Goal: Contribute content: Contribute content

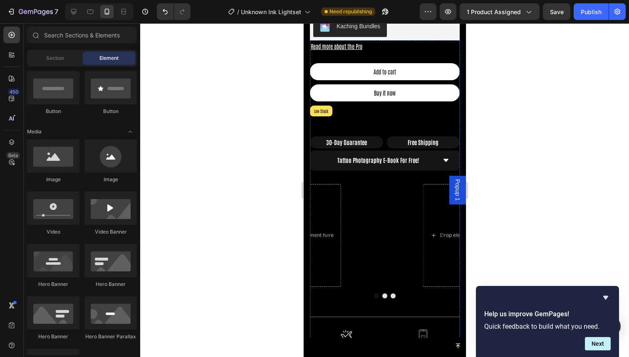
scroll to position [397, 0]
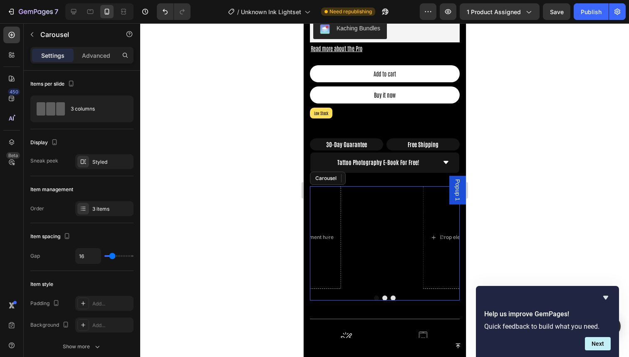
click at [416, 210] on div "Video Drop element here Drop element here" at bounding box center [384, 237] width 150 height 103
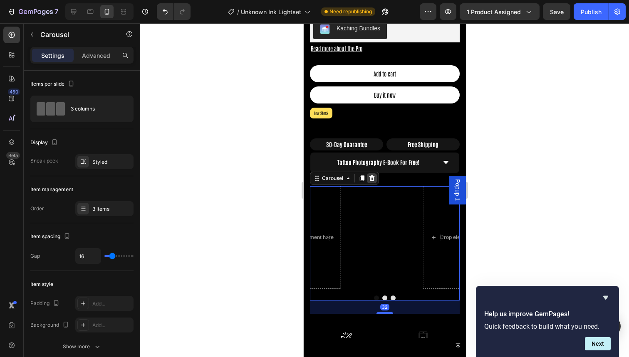
click at [371, 175] on icon at bounding box center [371, 178] width 5 height 6
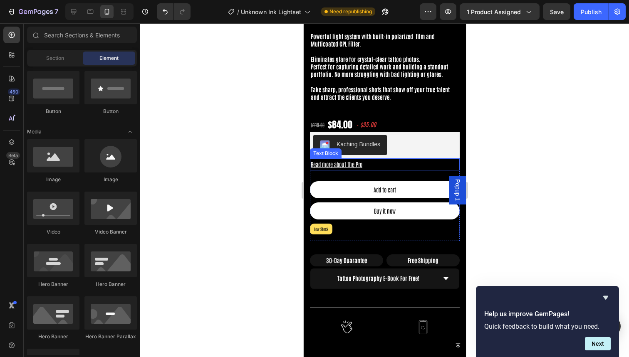
scroll to position [261, 0]
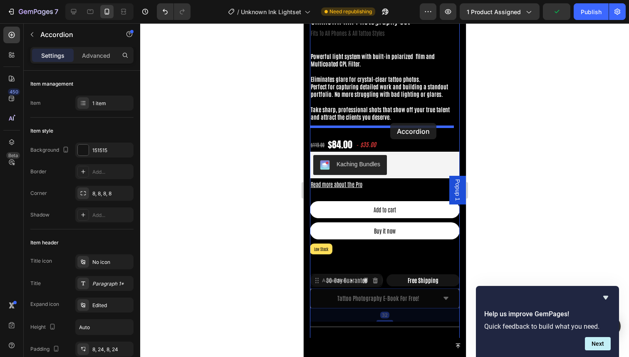
drag, startPoint x: 429, startPoint y: 291, endPoint x: 390, endPoint y: 123, distance: 173.0
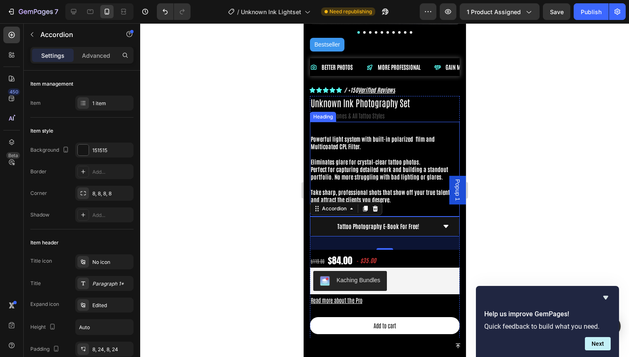
scroll to position [168, 0]
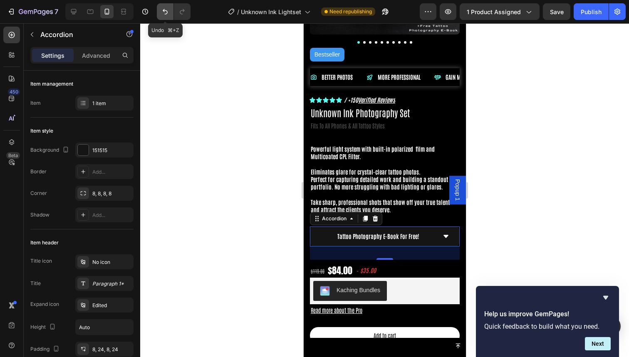
click at [163, 13] on icon "Undo/Redo" at bounding box center [165, 11] width 8 height 8
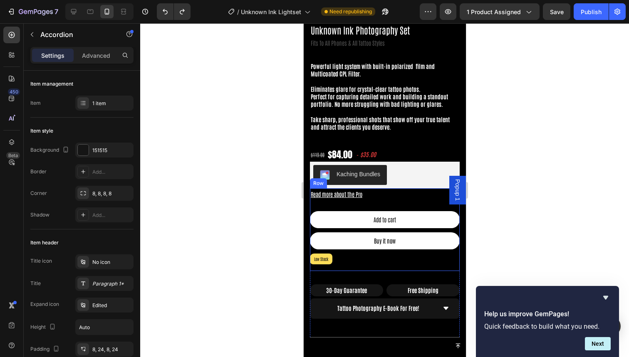
scroll to position [261, 0]
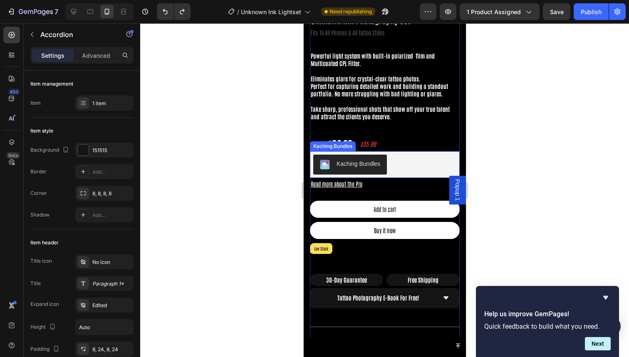
click at [493, 136] on div at bounding box center [384, 190] width 489 height 334
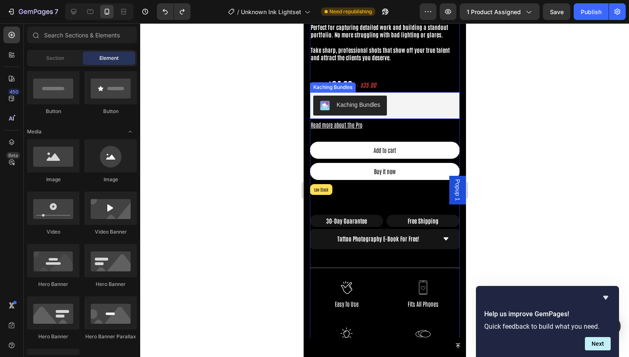
scroll to position [323, 0]
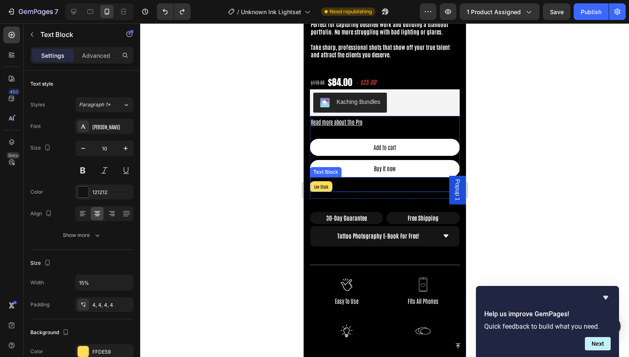
click at [318, 183] on p "Low Stock" at bounding box center [320, 186] width 19 height 7
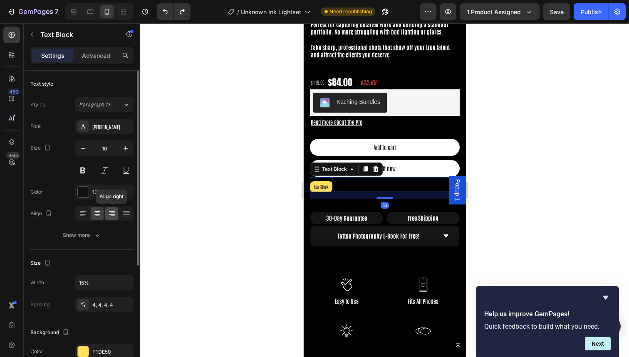
click at [116, 214] on div at bounding box center [111, 213] width 13 height 13
click at [83, 214] on icon at bounding box center [83, 214] width 6 height 1
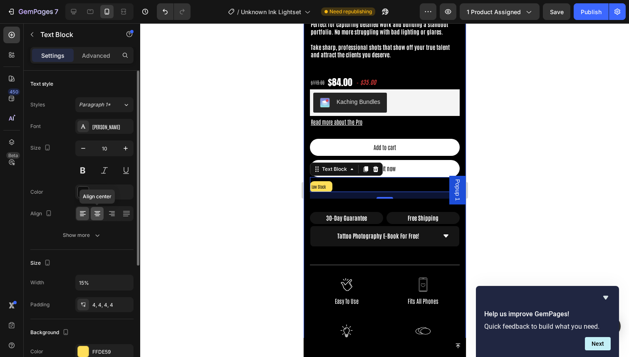
click at [99, 217] on icon at bounding box center [97, 214] width 8 height 8
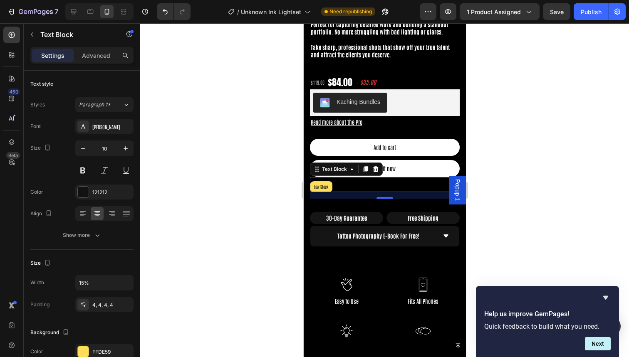
click at [380, 181] on div "Low Stock" at bounding box center [384, 186] width 150 height 11
click at [357, 177] on div "Low Stock Text Block 16" at bounding box center [384, 184] width 150 height 15
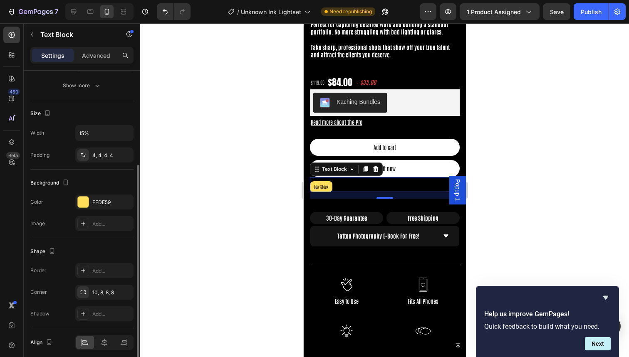
scroll to position [149, 0]
click at [124, 312] on div at bounding box center [124, 343] width 18 height 13
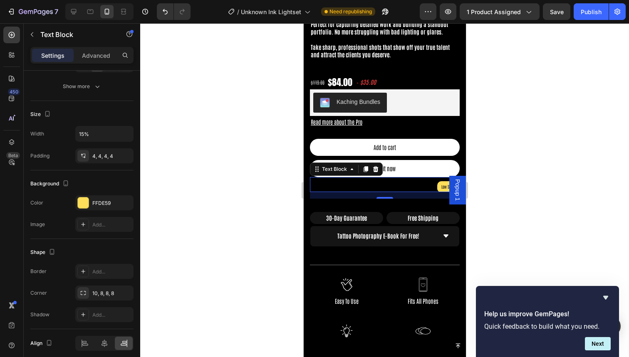
click at [218, 204] on div at bounding box center [384, 190] width 489 height 334
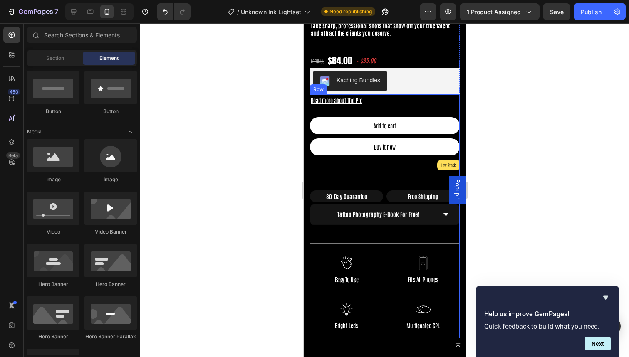
scroll to position [356, 0]
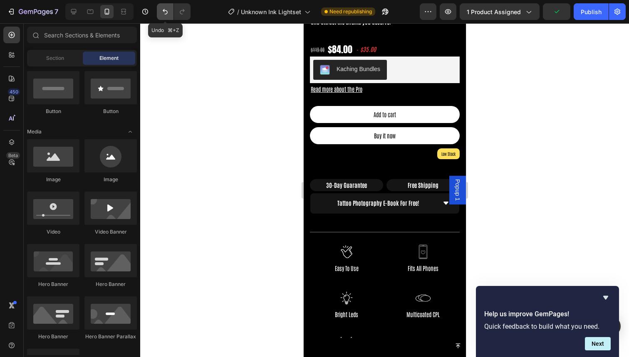
click at [164, 19] on button "Undo/Redo" at bounding box center [165, 11] width 17 height 17
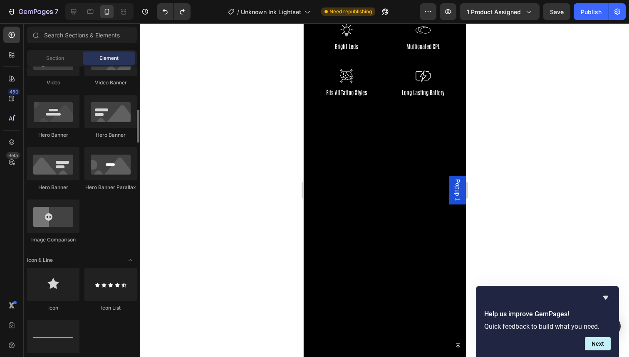
scroll to position [355, 0]
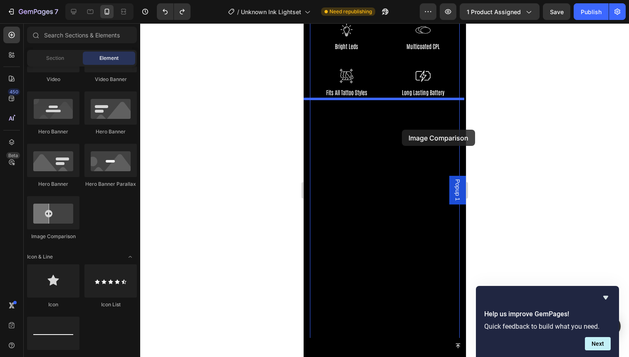
drag, startPoint x: 346, startPoint y: 247, endPoint x: 401, endPoint y: 130, distance: 129.4
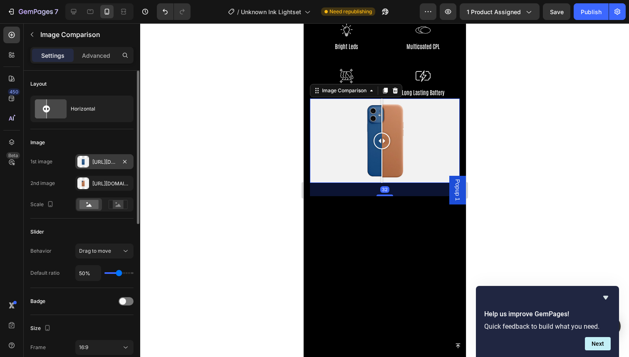
click at [99, 161] on div "[URL][DOMAIN_NAME]" at bounding box center [104, 161] width 24 height 7
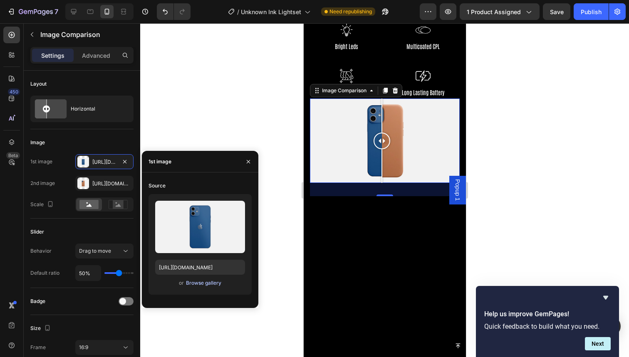
click at [205, 283] on div "Browse gallery" at bounding box center [203, 282] width 35 height 7
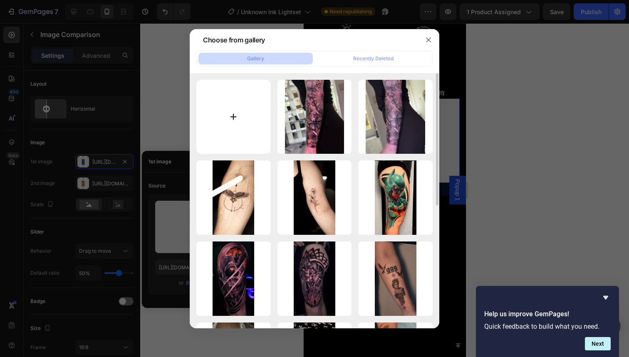
click at [242, 130] on input "file" at bounding box center [233, 117] width 74 height 74
type input "C:\fakepath\IMG_0063.PNG"
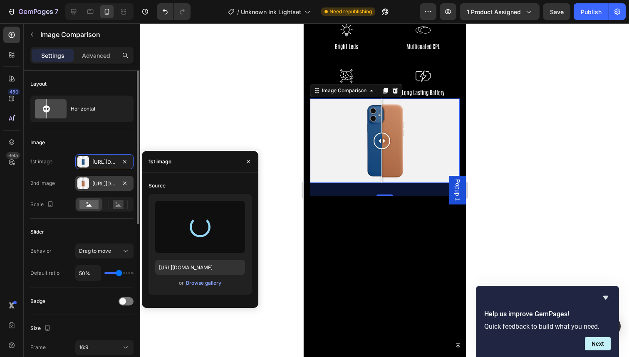
type input "[URL][DOMAIN_NAME]"
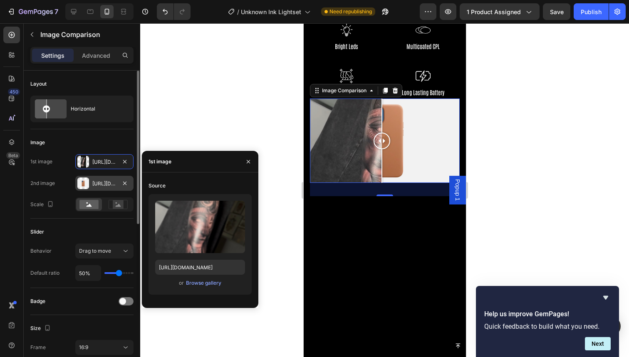
click at [101, 188] on div "[URL][DOMAIN_NAME]" at bounding box center [104, 183] width 58 height 15
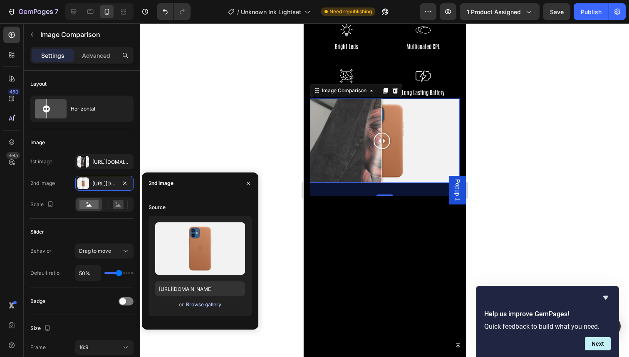
click at [207, 307] on div "Browse gallery" at bounding box center [203, 304] width 35 height 7
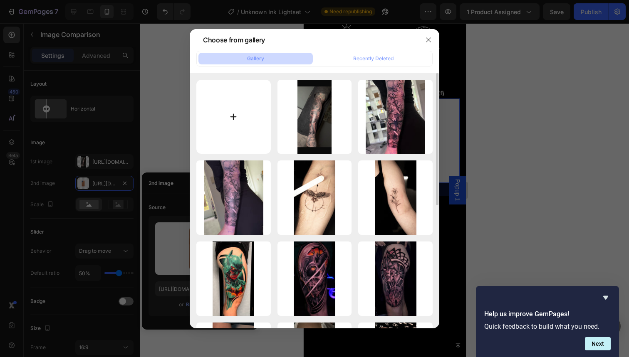
click at [239, 134] on input "file" at bounding box center [233, 117] width 74 height 74
type input "C:\fakepath\IMG_0064.PNG"
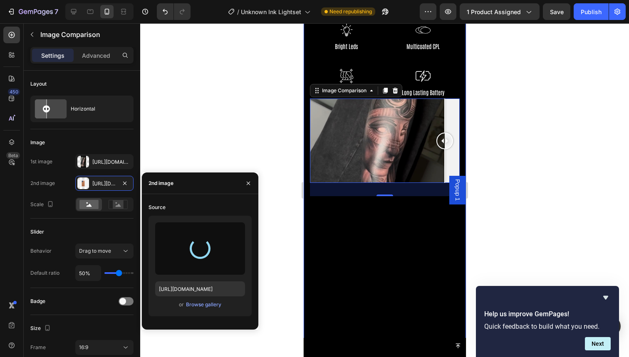
type input "[URL][DOMAIN_NAME]"
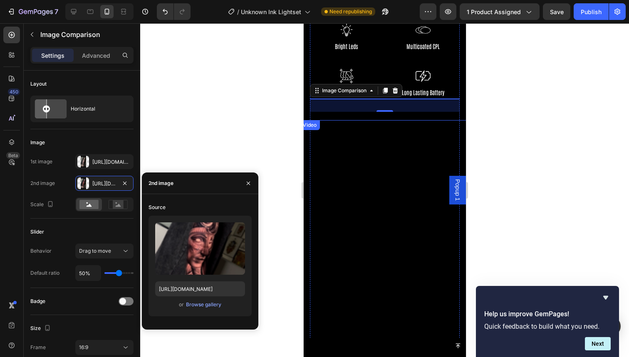
drag, startPoint x: 382, startPoint y: 131, endPoint x: 308, endPoint y: 152, distance: 77.0
click at [309, 152] on div "Read more about the Pro Text Block Add to cart Add to Cart Buy it now Dynamic C…" at bounding box center [384, 132] width 150 height 634
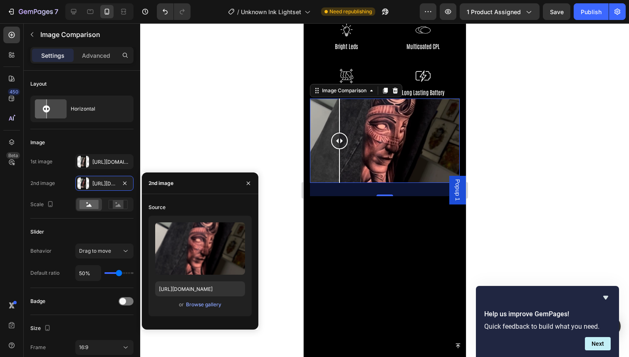
drag, startPoint x: 386, startPoint y: 133, endPoint x: 338, endPoint y: 146, distance: 49.7
click at [338, 146] on div at bounding box center [339, 141] width 17 height 84
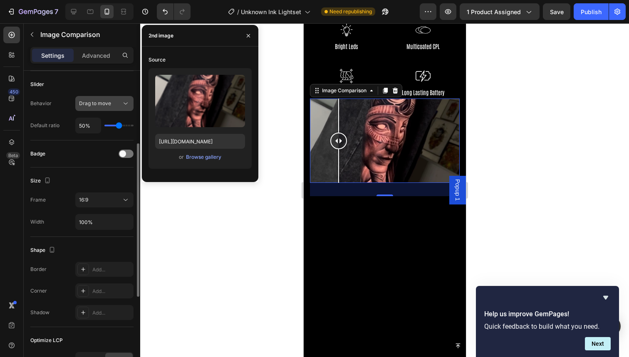
scroll to position [158, 0]
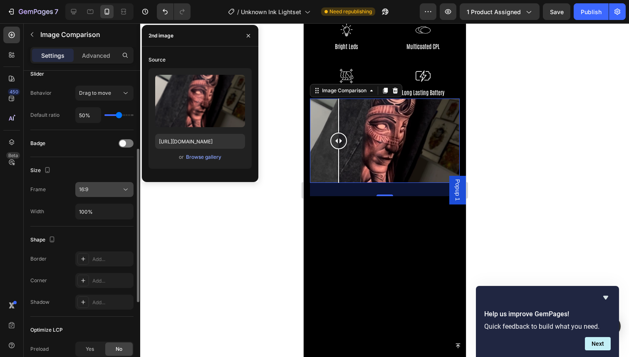
click at [106, 186] on div "16:9" at bounding box center [100, 189] width 42 height 7
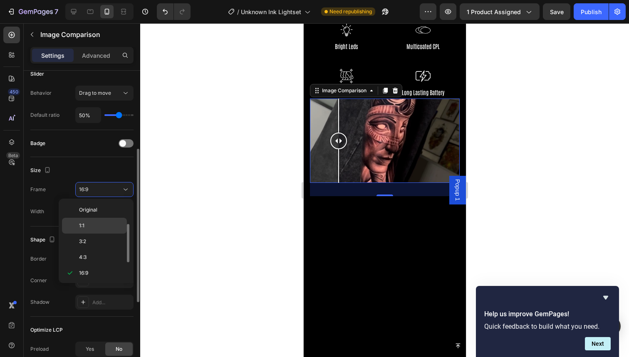
scroll to position [15, 0]
click at [104, 231] on div "3:2" at bounding box center [94, 227] width 65 height 16
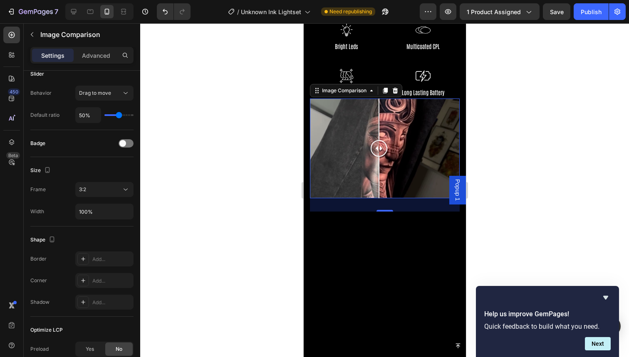
click at [378, 141] on div at bounding box center [378, 148] width 17 height 17
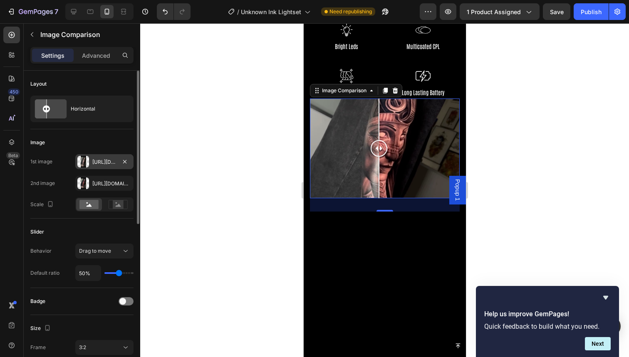
click at [99, 163] on div "[URL][DOMAIN_NAME]" at bounding box center [104, 161] width 24 height 7
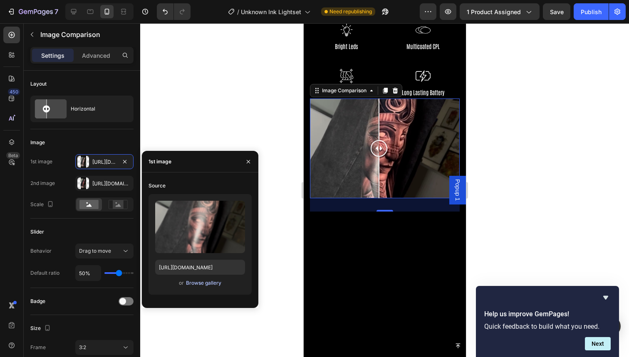
click at [208, 284] on div "Browse gallery" at bounding box center [203, 282] width 35 height 7
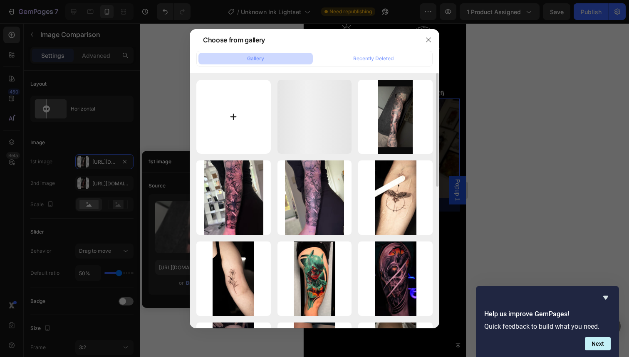
click at [235, 131] on input "file" at bounding box center [233, 117] width 74 height 74
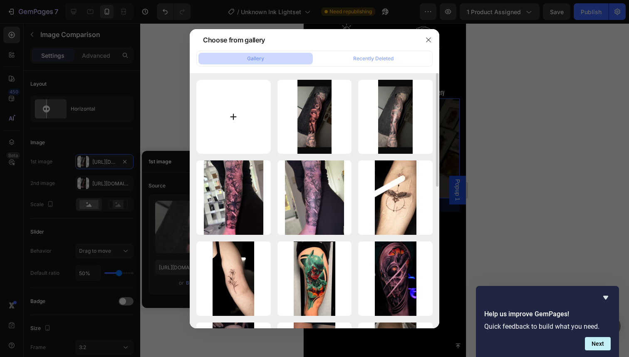
type input "C:\fakepath\2.jpg"
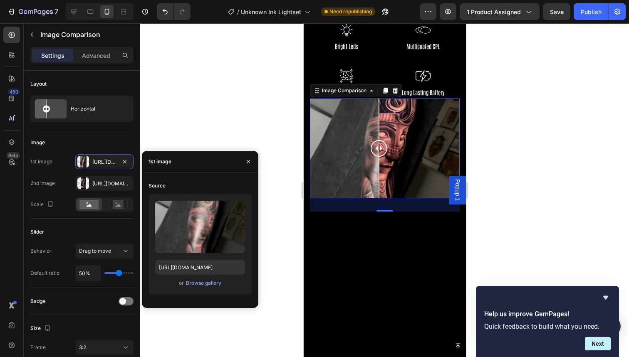
type input "[URL][DOMAIN_NAME]"
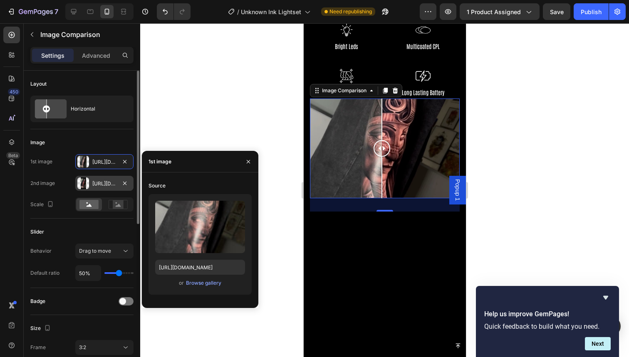
click at [100, 185] on div "[URL][DOMAIN_NAME]" at bounding box center [104, 183] width 24 height 7
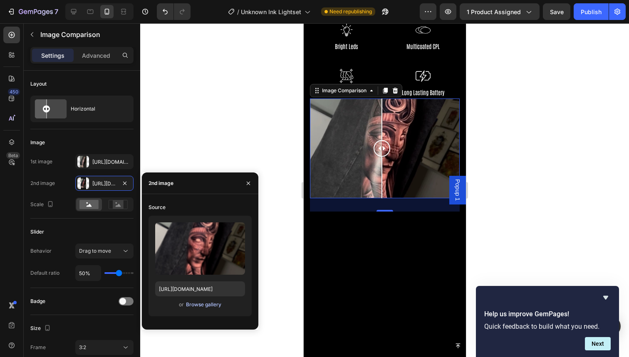
click at [209, 304] on div "Browse gallery" at bounding box center [203, 304] width 35 height 7
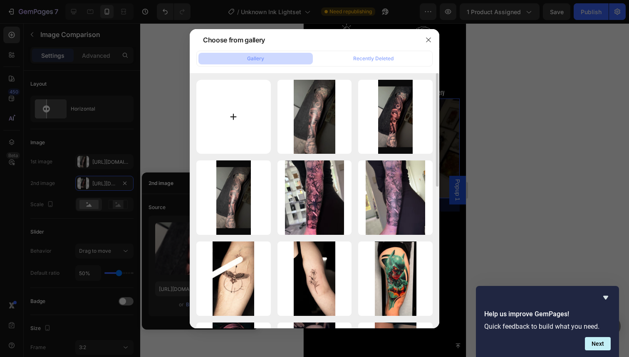
click at [241, 125] on input "file" at bounding box center [233, 117] width 74 height 74
type input "C:\fakepath\1.jpg"
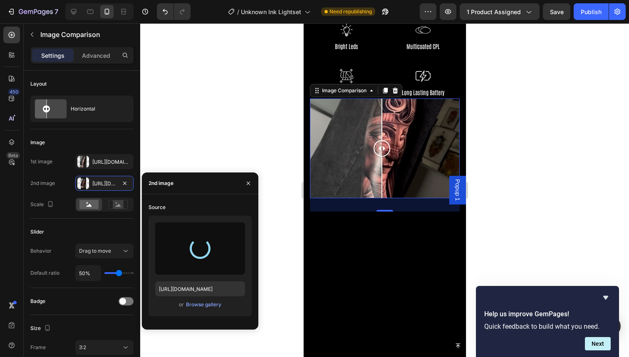
type input "[URL][DOMAIN_NAME]"
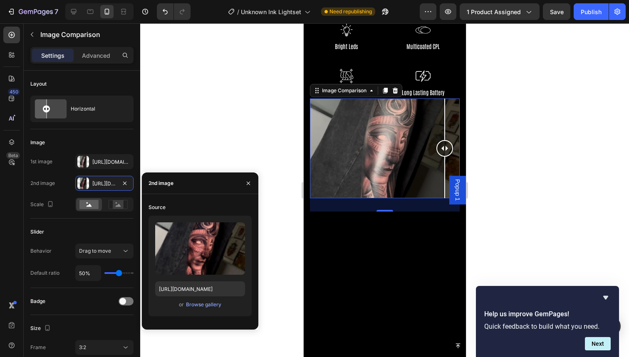
drag, startPoint x: 383, startPoint y: 141, endPoint x: 502, endPoint y: 133, distance: 119.6
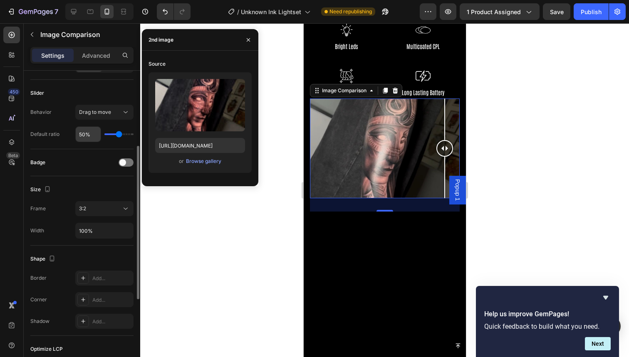
scroll to position [143, 0]
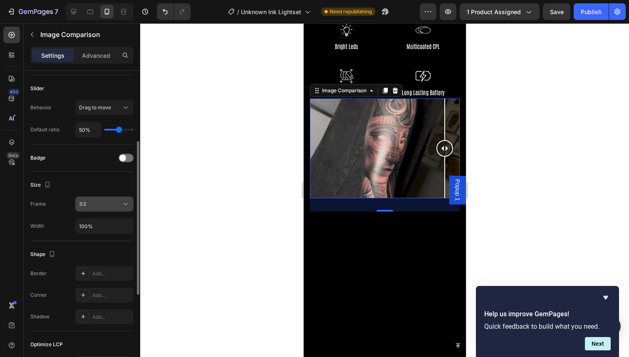
click at [107, 205] on div "3:2" at bounding box center [100, 203] width 42 height 7
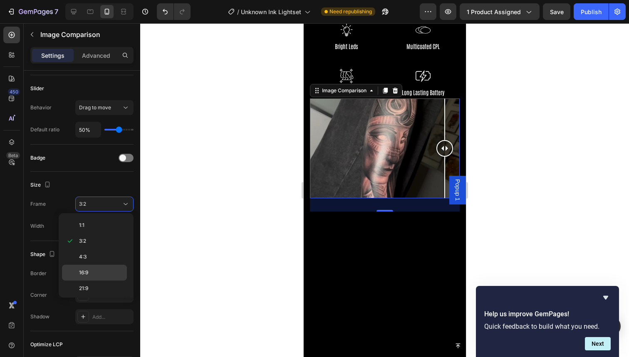
click at [101, 270] on p "16:9" at bounding box center [101, 272] width 44 height 7
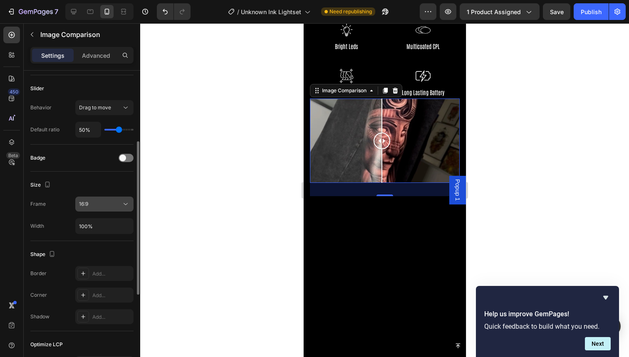
click at [99, 208] on div "16:9" at bounding box center [100, 203] width 42 height 7
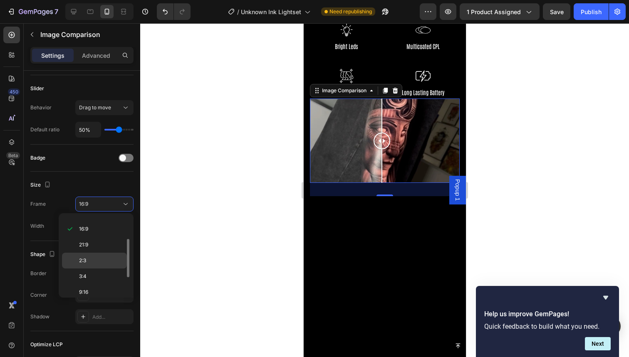
scroll to position [60, 0]
click at [99, 288] on p "9:16" at bounding box center [101, 290] width 44 height 7
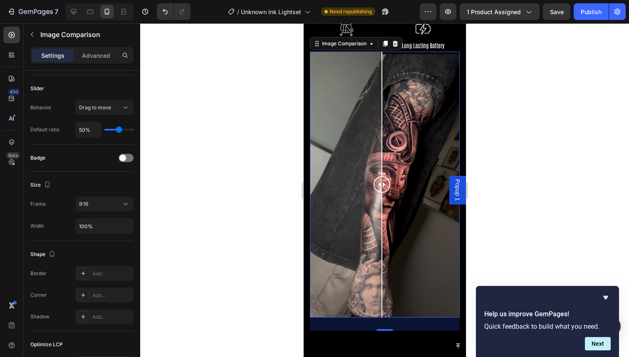
scroll to position [674, 0]
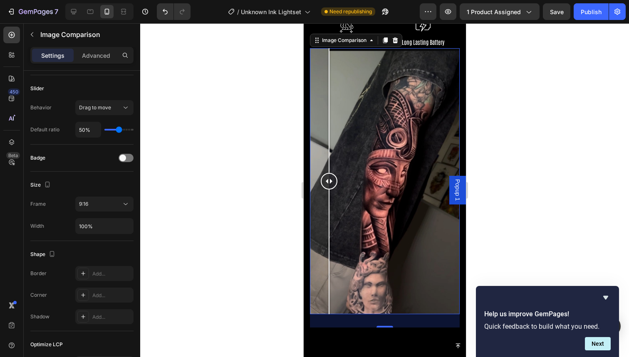
drag, startPoint x: 382, startPoint y: 171, endPoint x: 310, endPoint y: 192, distance: 75.3
click at [320, 192] on div at bounding box center [328, 181] width 17 height 266
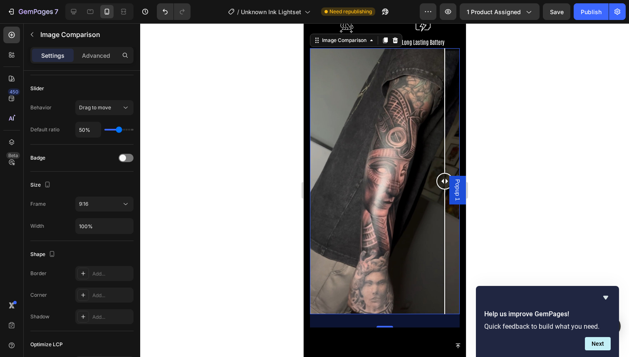
drag, startPoint x: 317, startPoint y: 173, endPoint x: 447, endPoint y: 211, distance: 135.9
click at [447, 211] on div at bounding box center [444, 181] width 17 height 266
click at [99, 207] on div "9:16" at bounding box center [100, 203] width 42 height 7
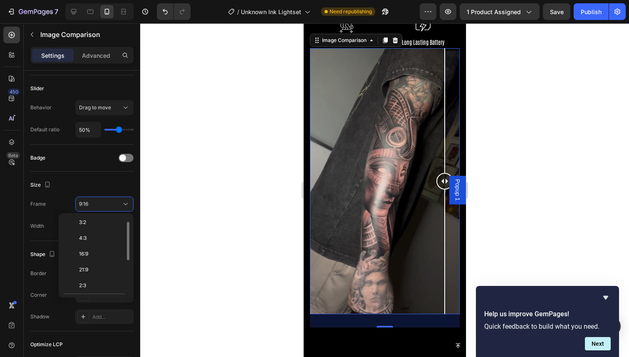
scroll to position [26, 0]
click at [104, 251] on div "4:3" at bounding box center [94, 246] width 65 height 16
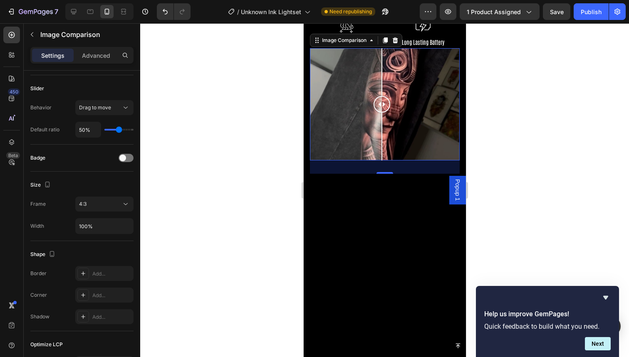
scroll to position [640, 0]
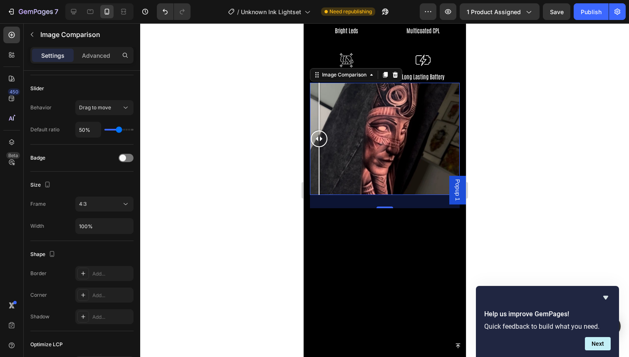
drag, startPoint x: 383, startPoint y: 133, endPoint x: 256, endPoint y: 165, distance: 130.8
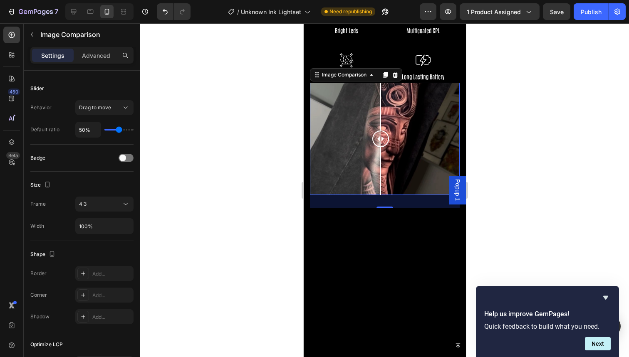
drag, startPoint x: 321, startPoint y: 132, endPoint x: 380, endPoint y: 132, distance: 59.5
click at [380, 132] on div at bounding box center [380, 139] width 17 height 17
click at [530, 124] on div at bounding box center [384, 190] width 489 height 334
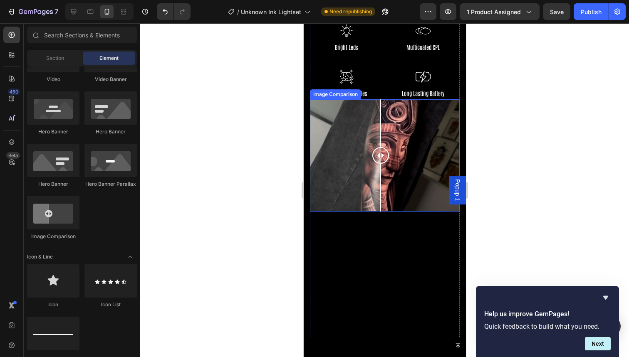
scroll to position [618, 0]
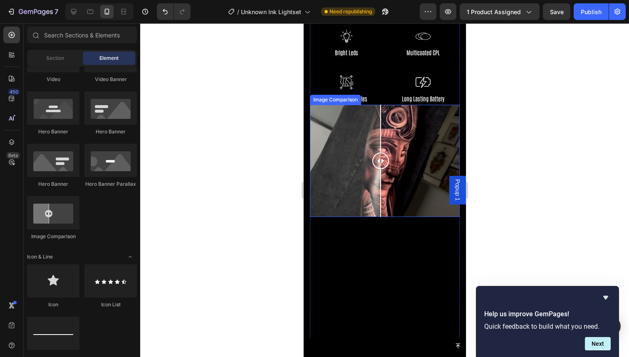
click at [376, 163] on div at bounding box center [380, 161] width 17 height 112
drag, startPoint x: 377, startPoint y: 151, endPoint x: 395, endPoint y: 143, distance: 20.1
click at [395, 153] on div at bounding box center [395, 161] width 17 height 17
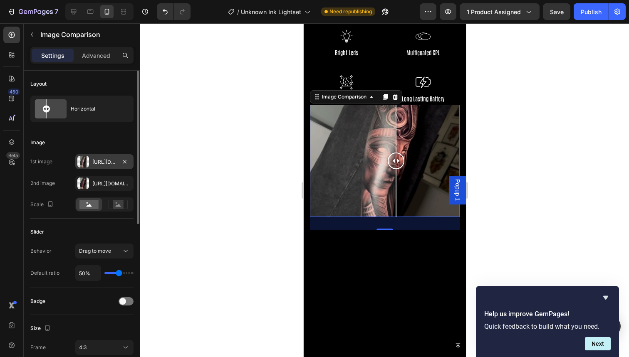
click at [98, 165] on div "[URL][DOMAIN_NAME]" at bounding box center [104, 161] width 24 height 7
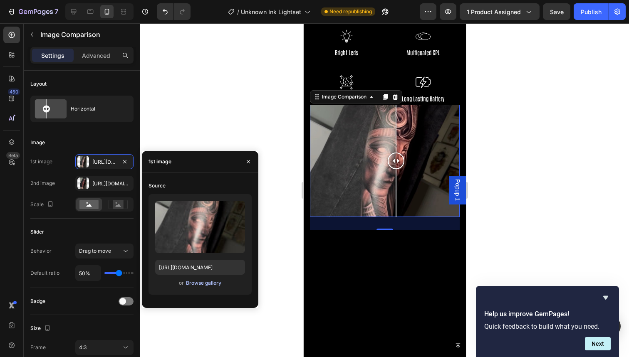
click at [194, 284] on div "Browse gallery" at bounding box center [203, 282] width 35 height 7
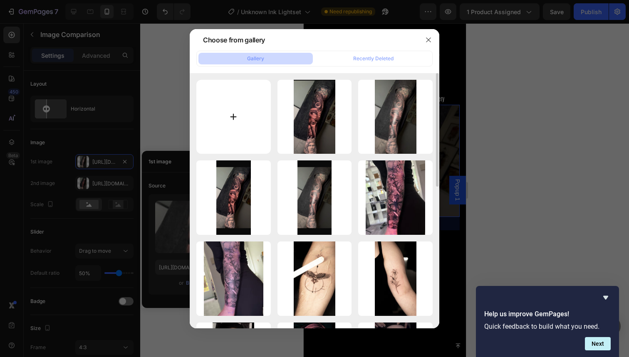
click at [259, 118] on input "file" at bounding box center [233, 117] width 74 height 74
type input "C:\fakepath\104.jpg"
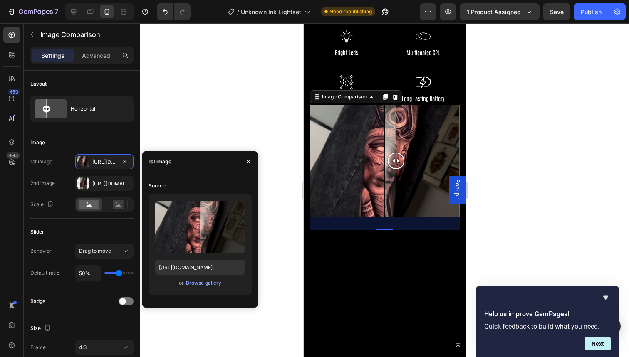
type input "[URL][DOMAIN_NAME]"
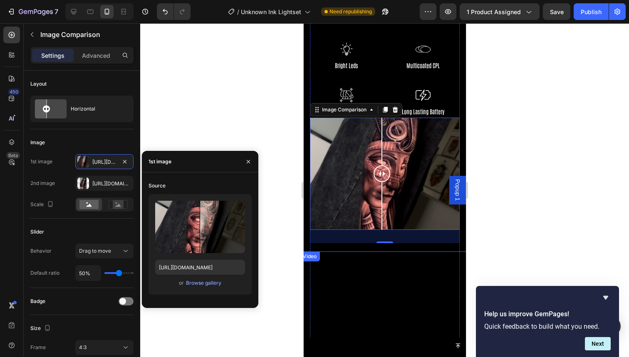
scroll to position [604, 0]
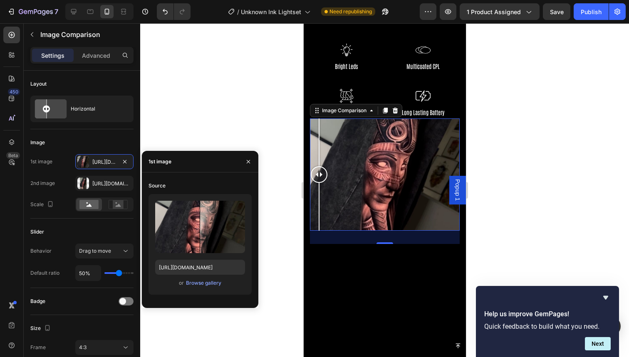
drag, startPoint x: 382, startPoint y: 163, endPoint x: 310, endPoint y: 167, distance: 72.5
click at [310, 167] on div at bounding box center [384, 174] width 150 height 112
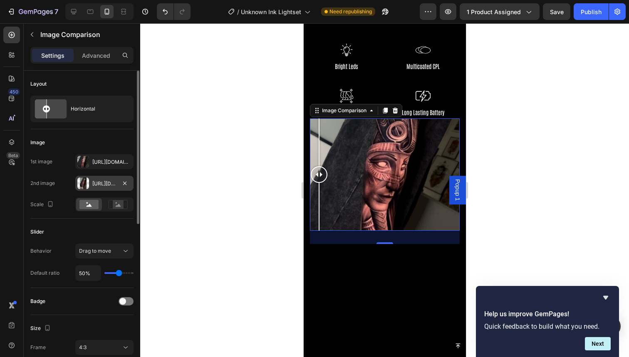
click at [86, 187] on div at bounding box center [83, 184] width 12 height 12
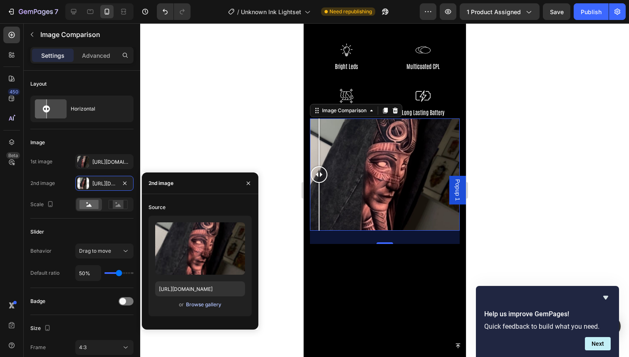
click at [193, 305] on div "Browse gallery" at bounding box center [203, 304] width 35 height 7
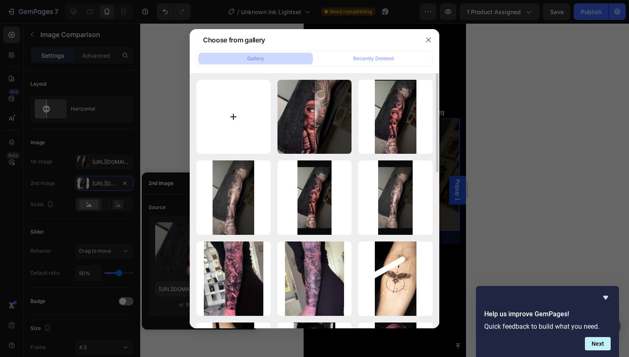
click at [231, 118] on input "file" at bounding box center [233, 117] width 74 height 74
type input "C:\fakepath\104.jpg"
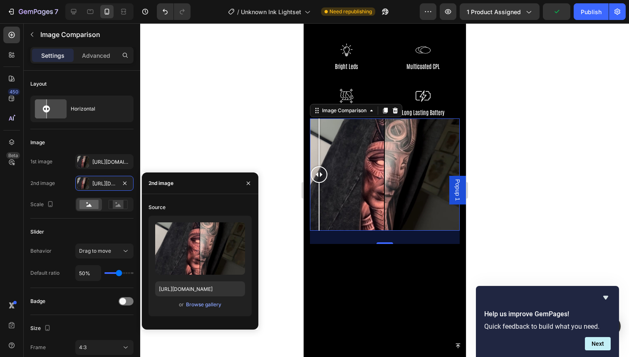
type input "[URL][DOMAIN_NAME]"
drag, startPoint x: 323, startPoint y: 164, endPoint x: 380, endPoint y: 169, distance: 58.0
click at [380, 169] on div at bounding box center [381, 174] width 17 height 17
click at [392, 107] on icon at bounding box center [394, 110] width 7 height 7
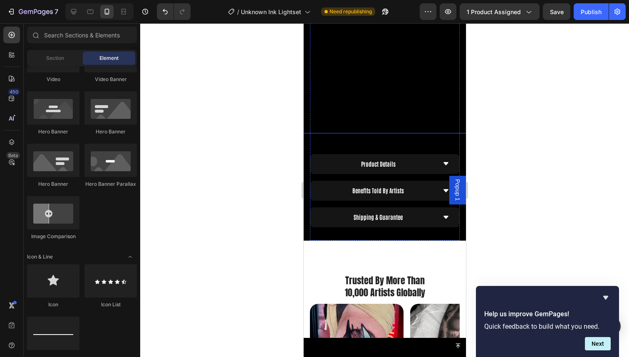
scroll to position [792, 0]
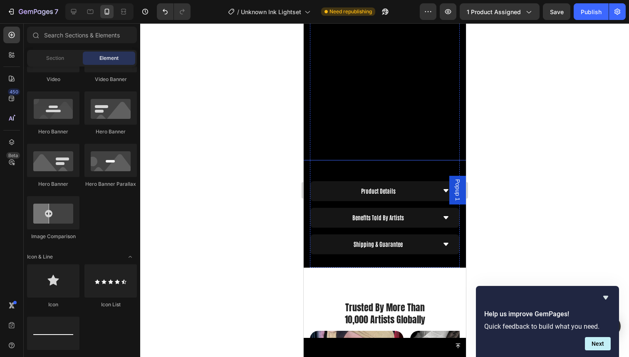
click at [389, 96] on video at bounding box center [384, 49] width 170 height 221
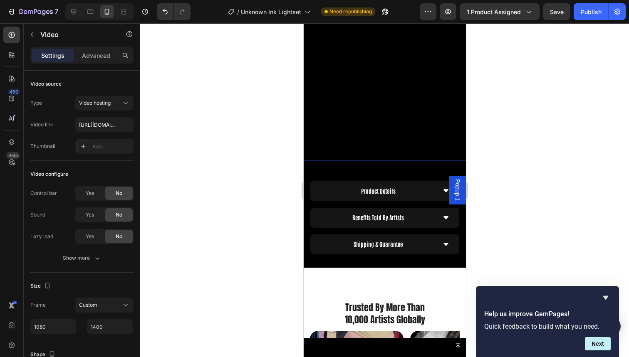
click at [354, 129] on video at bounding box center [384, 49] width 170 height 221
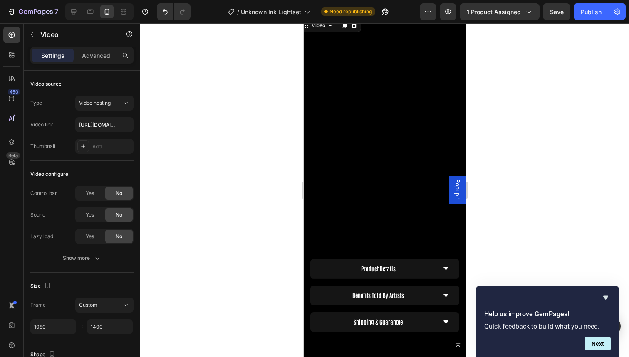
scroll to position [704, 0]
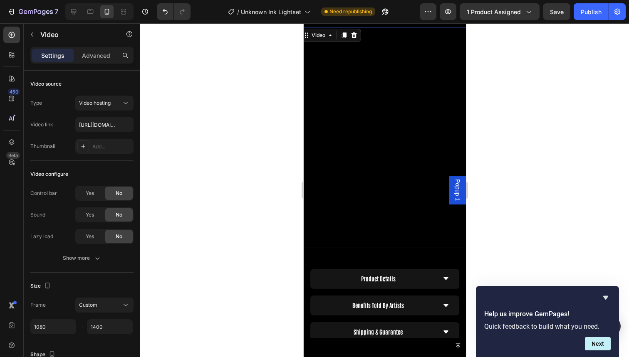
click at [360, 82] on video at bounding box center [384, 137] width 170 height 221
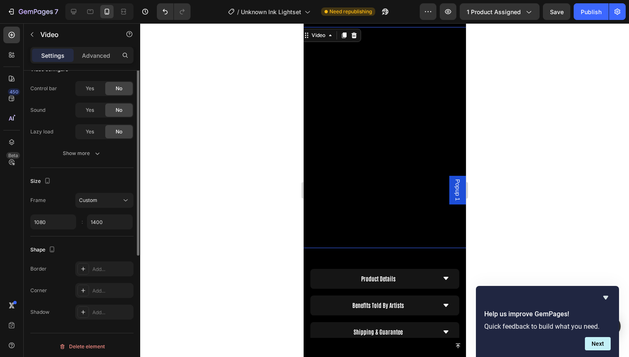
scroll to position [107, 0]
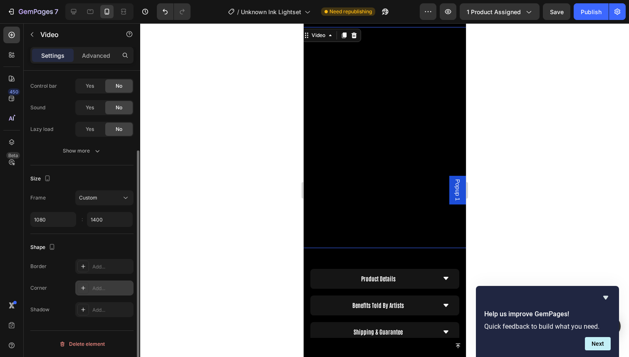
click at [91, 292] on div "Add..." at bounding box center [104, 288] width 58 height 15
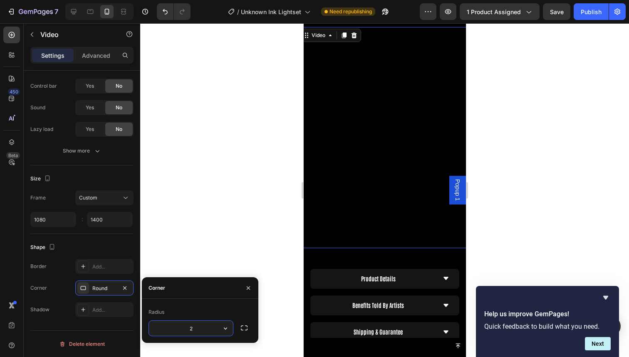
type input "20"
click at [237, 249] on div at bounding box center [384, 190] width 489 height 334
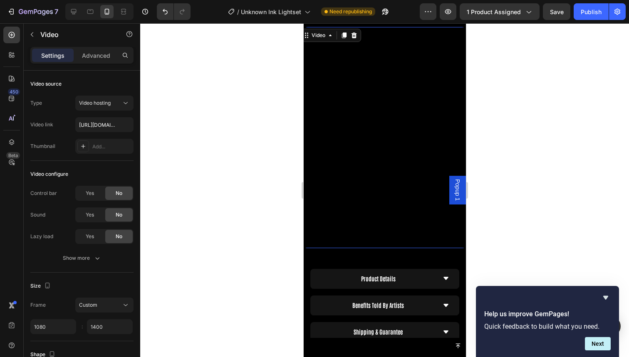
click at [362, 178] on video at bounding box center [384, 137] width 170 height 221
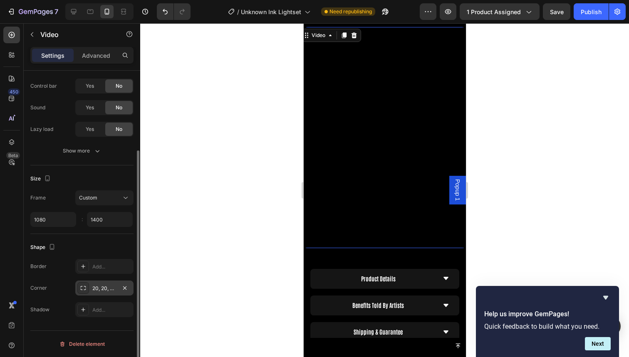
click at [110, 289] on div "20, 20, 20, 20" at bounding box center [104, 288] width 24 height 7
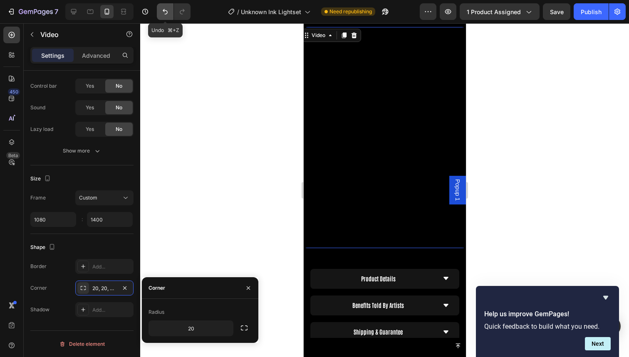
click at [163, 14] on icon "Undo/Redo" at bounding box center [165, 11] width 8 height 8
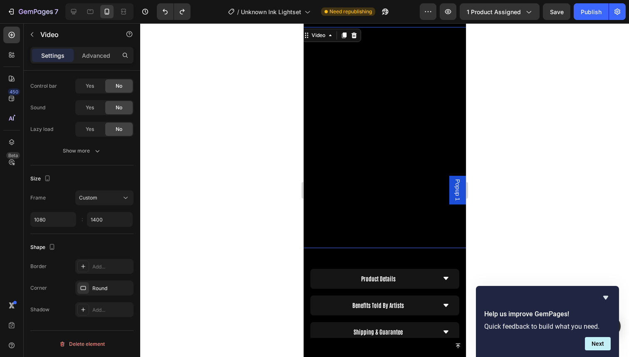
click at [359, 151] on video at bounding box center [384, 137] width 170 height 221
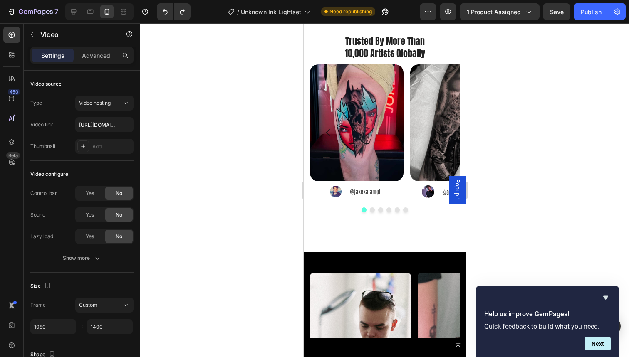
scroll to position [1046, 0]
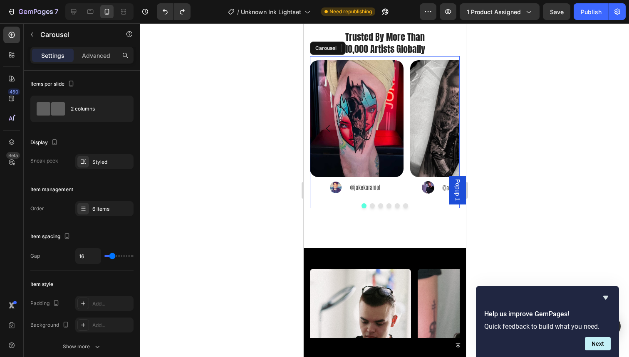
click at [369, 206] on button "Dot" at bounding box center [371, 205] width 5 height 5
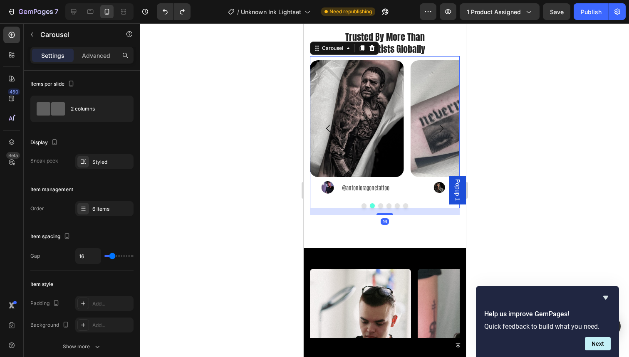
click at [377, 206] on button "Dot" at bounding box center [379, 205] width 5 height 5
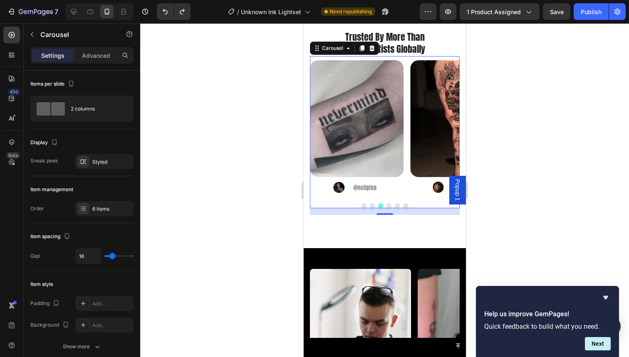
click at [386, 206] on button "Dot" at bounding box center [388, 205] width 5 height 5
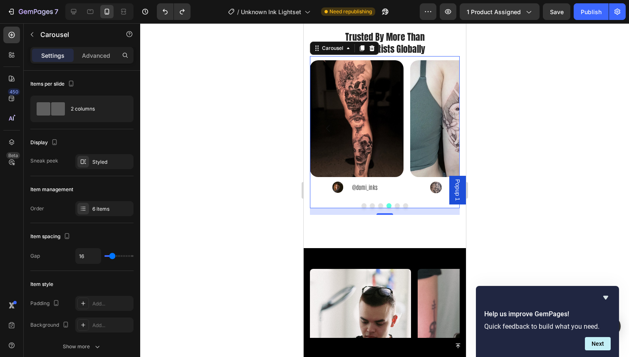
click at [394, 206] on button "Dot" at bounding box center [396, 205] width 5 height 5
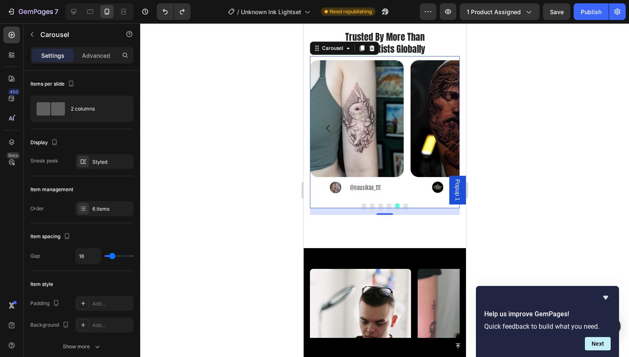
click at [402, 207] on button "Dot" at bounding box center [404, 205] width 5 height 5
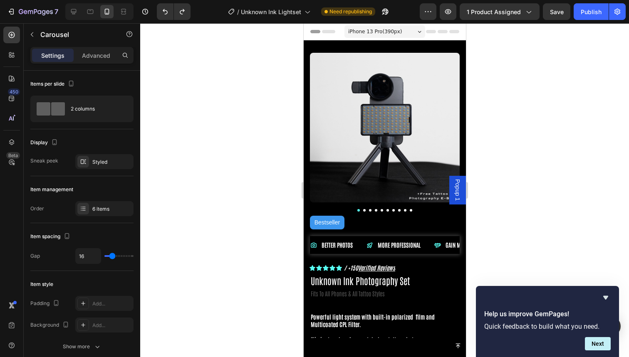
scroll to position [0, 0]
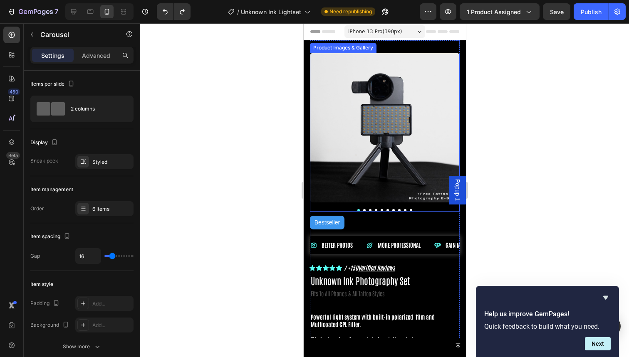
click at [361, 203] on div at bounding box center [384, 132] width 150 height 159
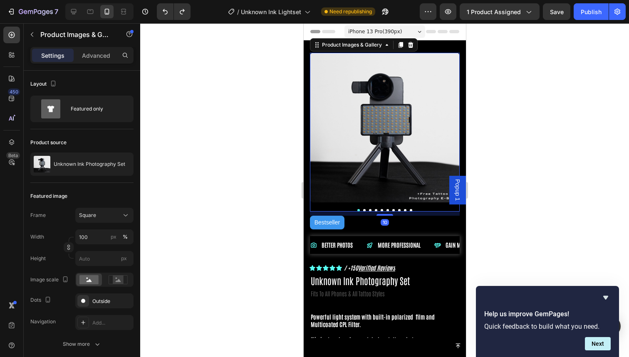
click at [363, 209] on button "Dot" at bounding box center [364, 210] width 2 height 2
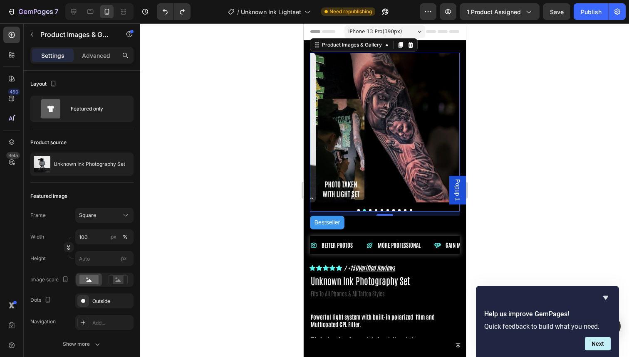
click at [368, 209] on button "Dot" at bounding box center [369, 210] width 2 height 2
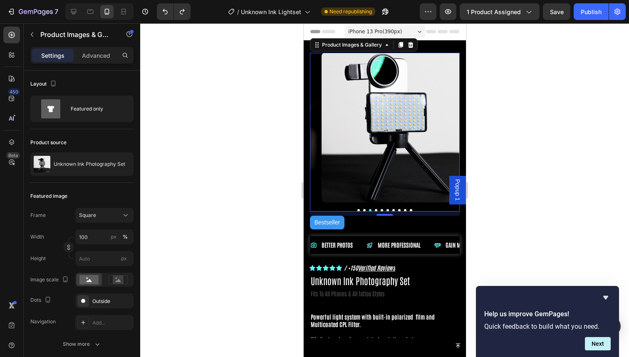
click at [374, 209] on button "Dot" at bounding box center [375, 210] width 2 height 2
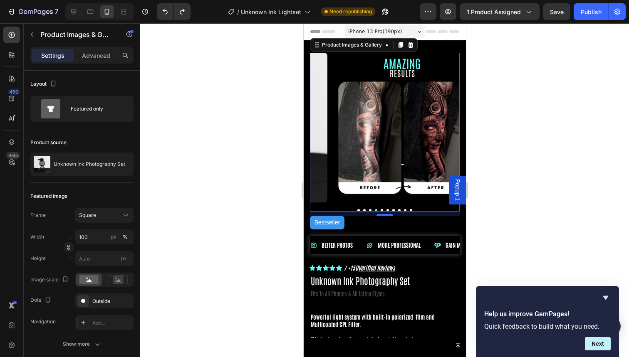
click at [380, 209] on button "Dot" at bounding box center [381, 210] width 2 height 2
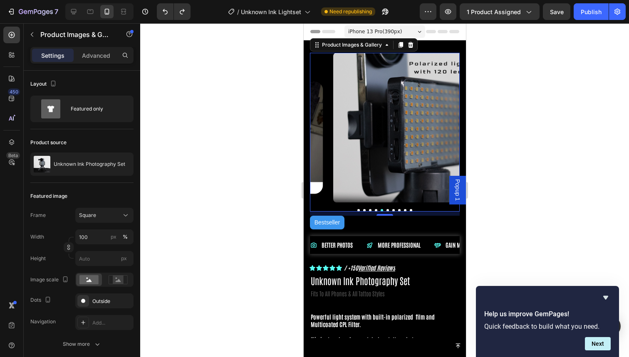
click at [386, 209] on button "Dot" at bounding box center [387, 210] width 2 height 2
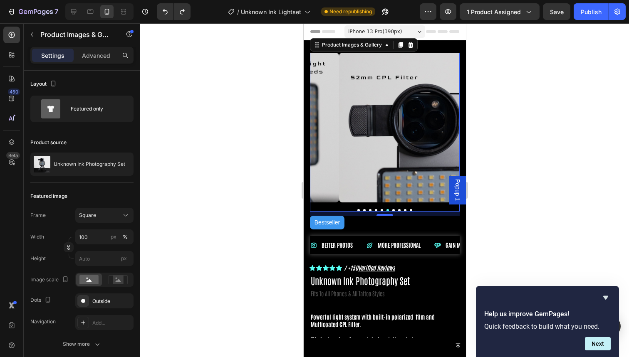
click at [392, 209] on button "Dot" at bounding box center [393, 210] width 2 height 2
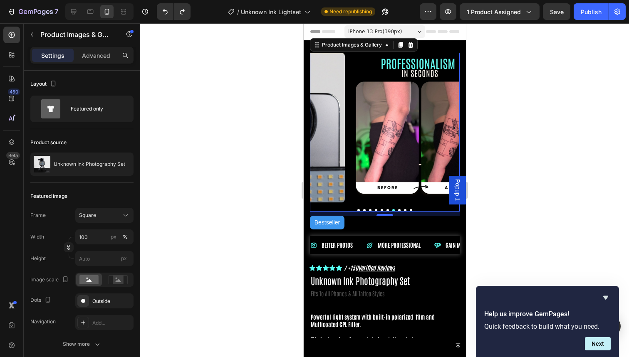
click at [397, 209] on button "Dot" at bounding box center [398, 210] width 2 height 2
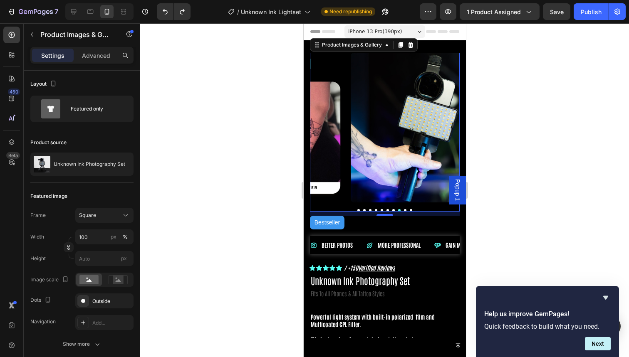
click at [403, 209] on button "Dot" at bounding box center [404, 210] width 2 height 2
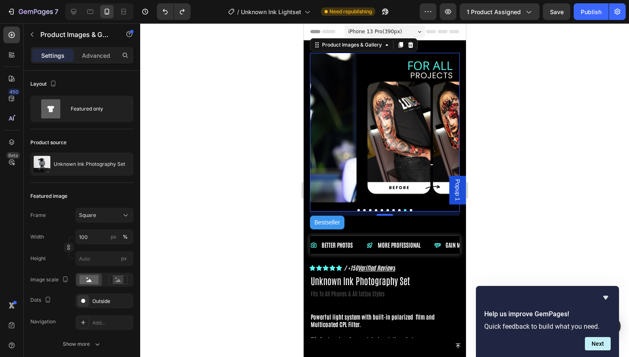
click at [409, 209] on button "Dot" at bounding box center [410, 210] width 2 height 2
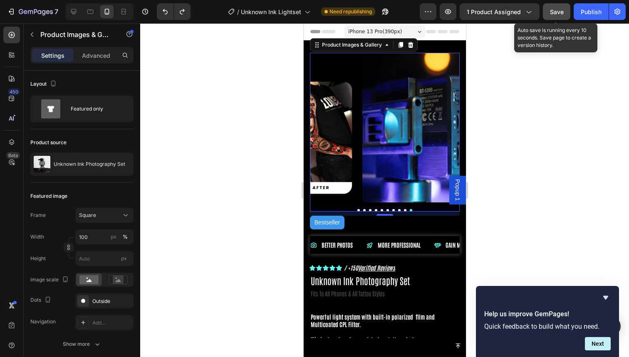
click at [561, 19] on button "Save" at bounding box center [556, 11] width 27 height 17
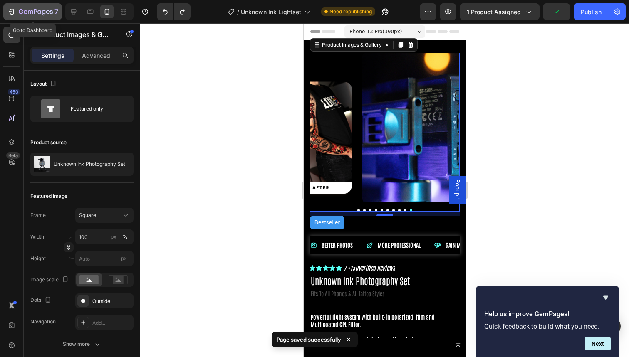
click at [35, 10] on icon "button" at bounding box center [35, 11] width 3 height 5
